Goal: Task Accomplishment & Management: Complete application form

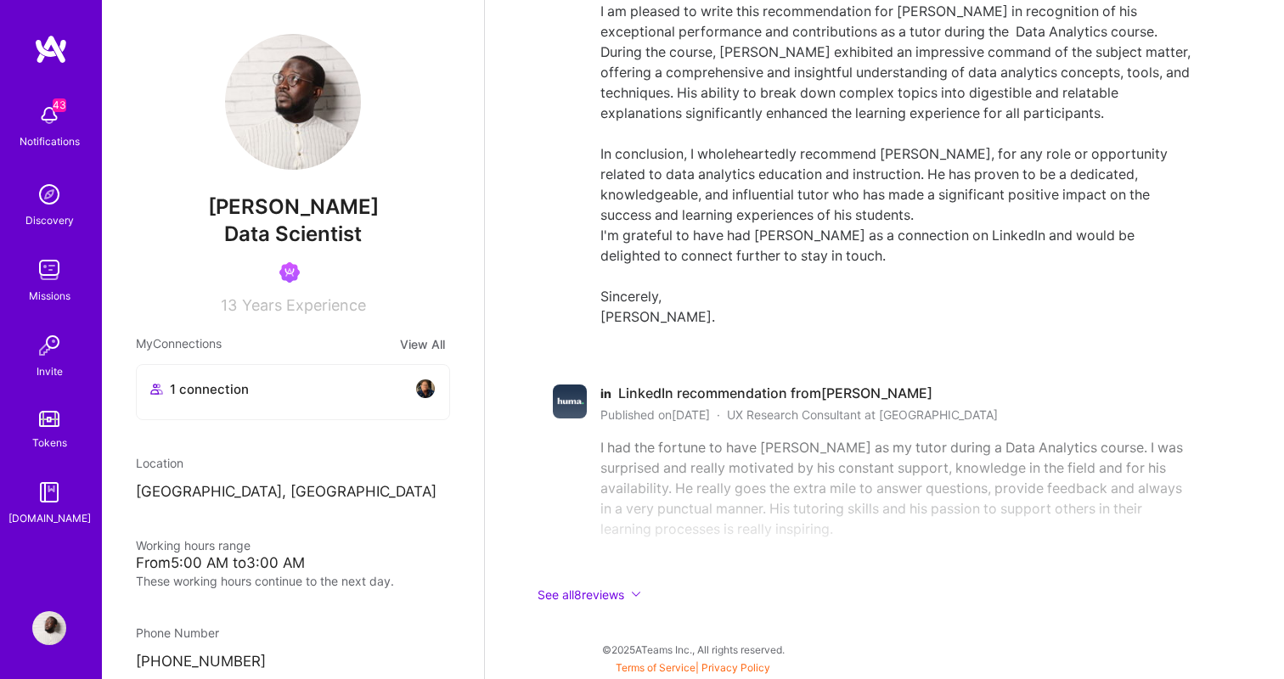
click at [51, 115] on img at bounding box center [49, 116] width 34 height 34
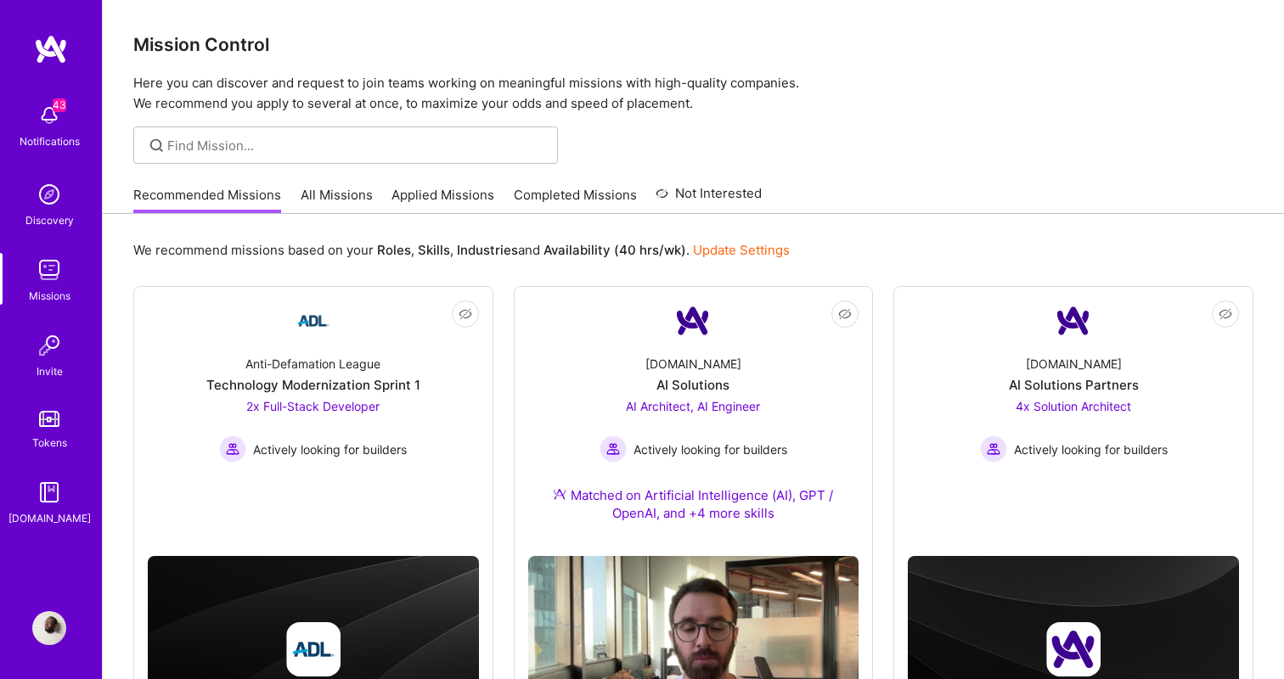
scroll to position [3, 0]
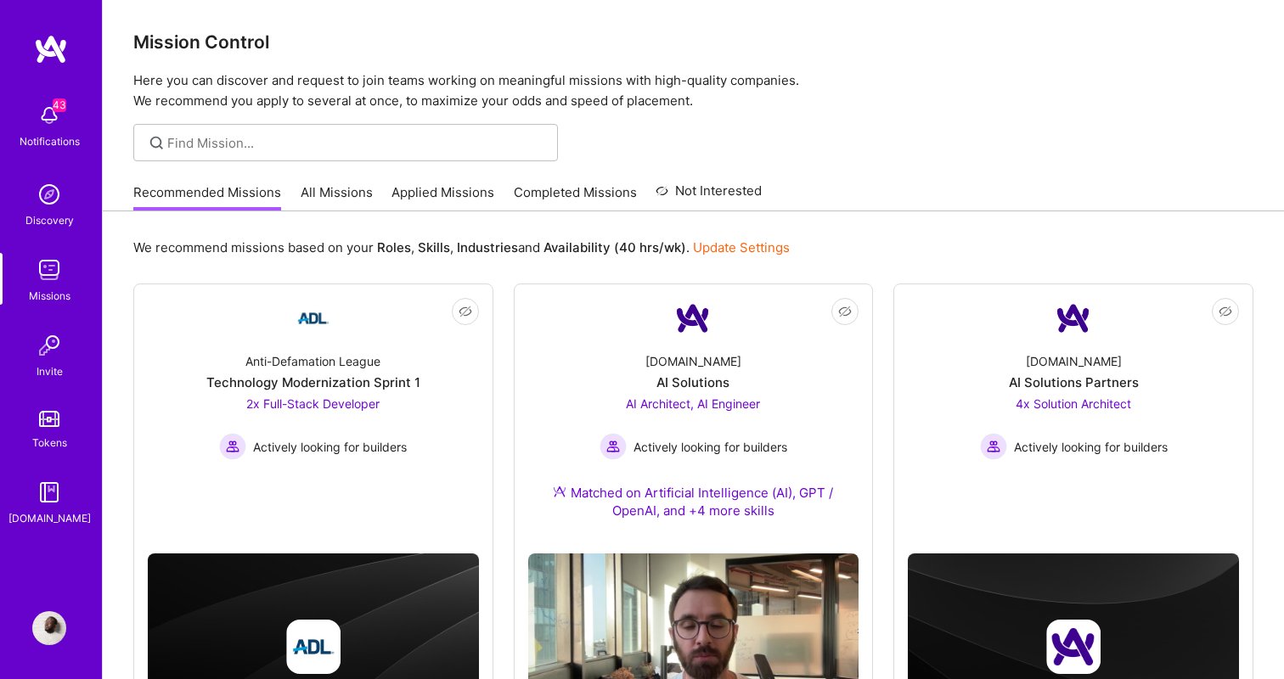
click at [324, 194] on link "All Missions" at bounding box center [337, 197] width 72 height 28
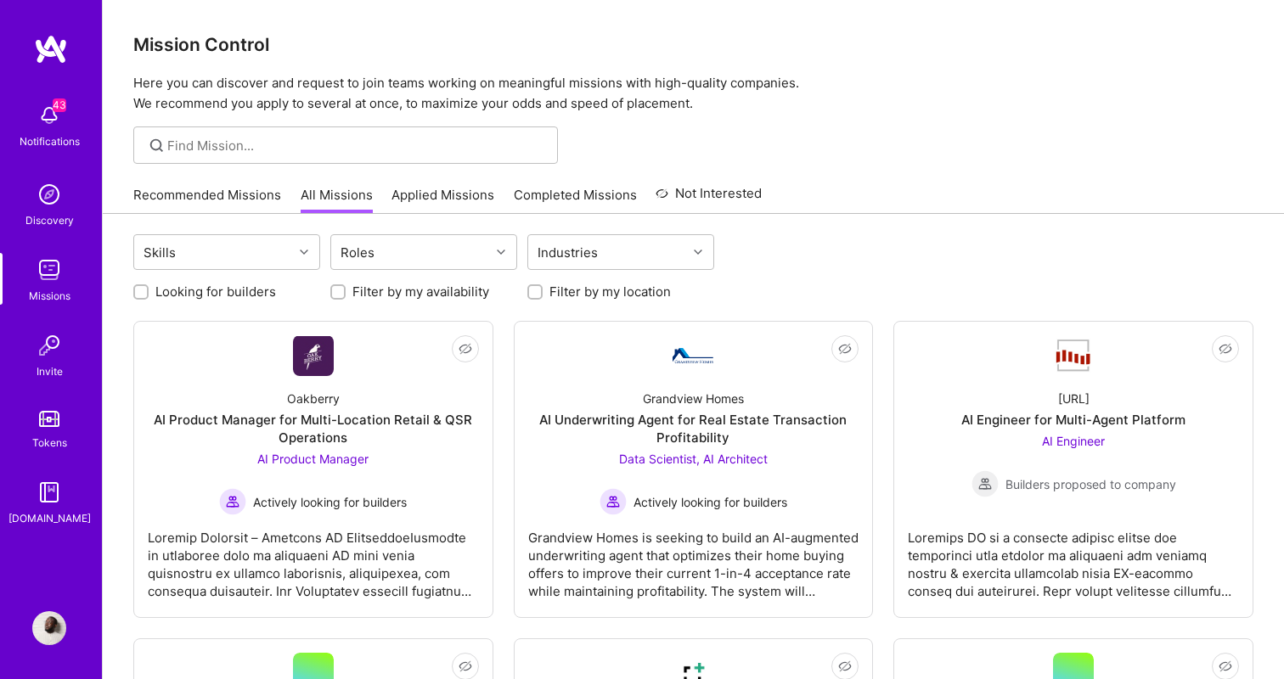
click at [431, 197] on link "Applied Missions" at bounding box center [443, 200] width 103 height 28
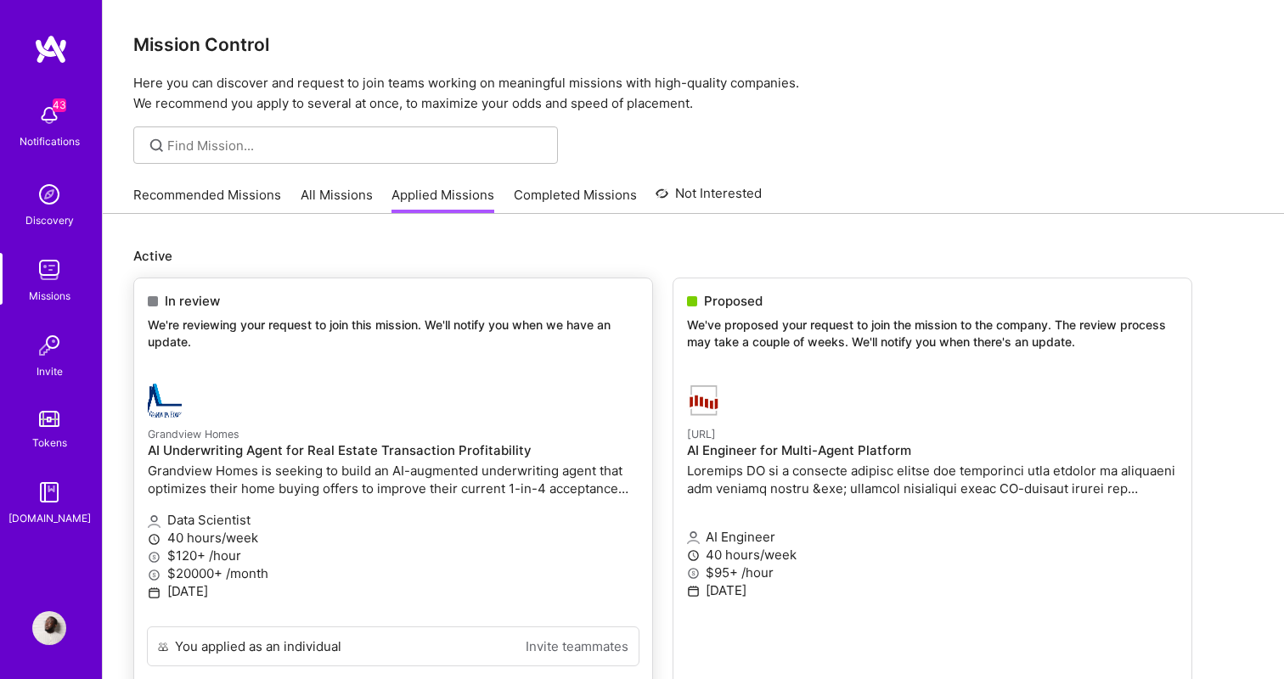
click at [384, 376] on link "Grandview Homes AI Underwriting Agent for Real Estate Transaction Profitability…" at bounding box center [393, 498] width 518 height 256
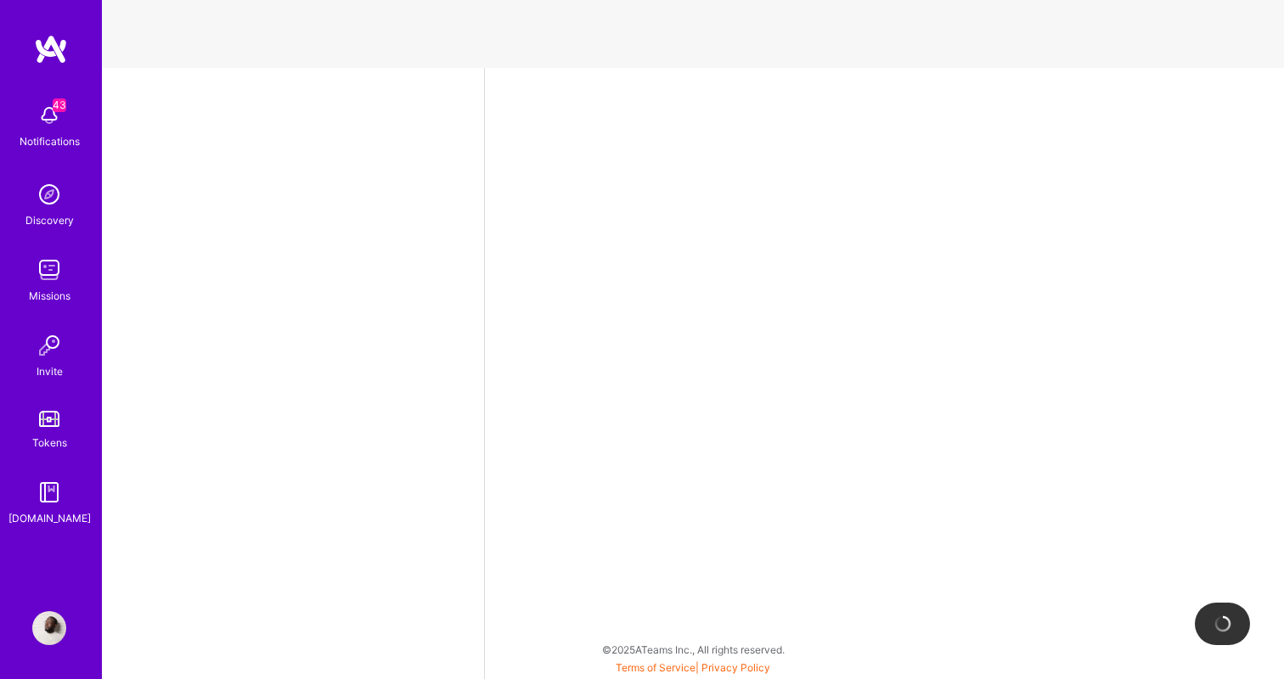
select select "DE"
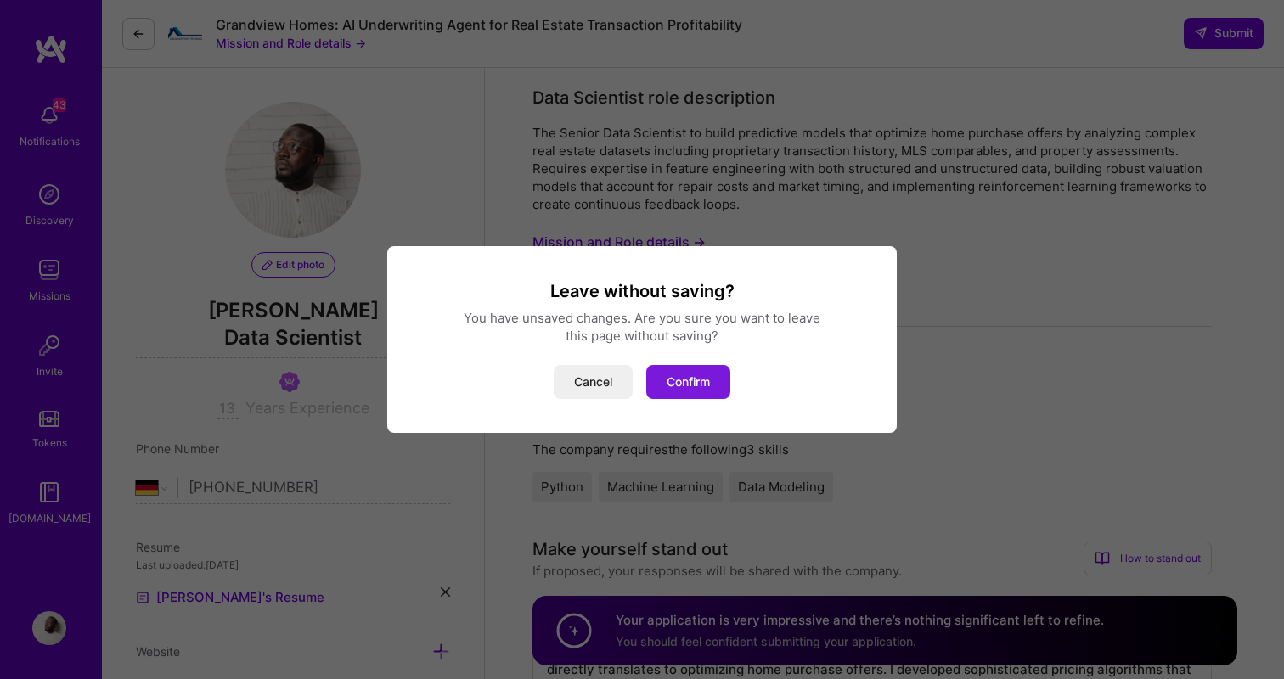
click at [684, 370] on button "Confirm" at bounding box center [688, 382] width 84 height 34
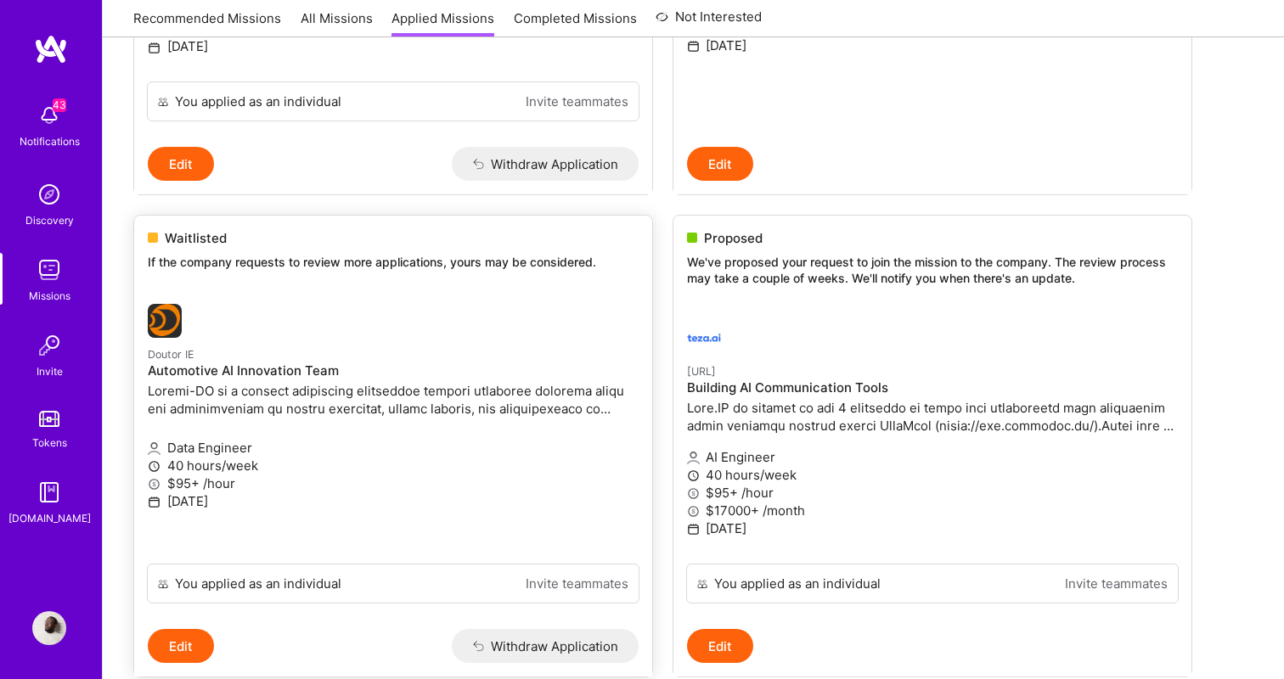
scroll to position [648, 0]
